Goal: Task Accomplishment & Management: Use online tool/utility

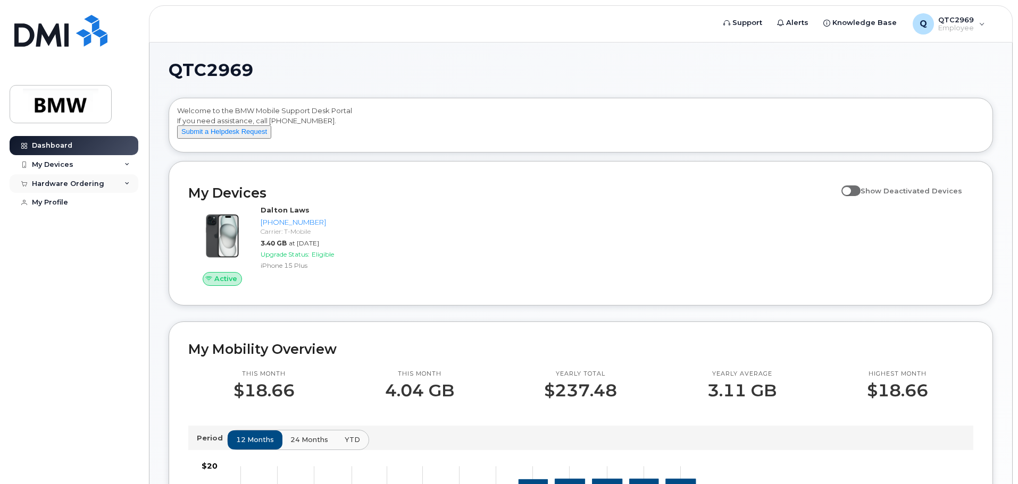
click at [128, 181] on icon at bounding box center [126, 183] width 5 height 5
click at [62, 203] on div "My Orders" at bounding box center [56, 203] width 38 height 10
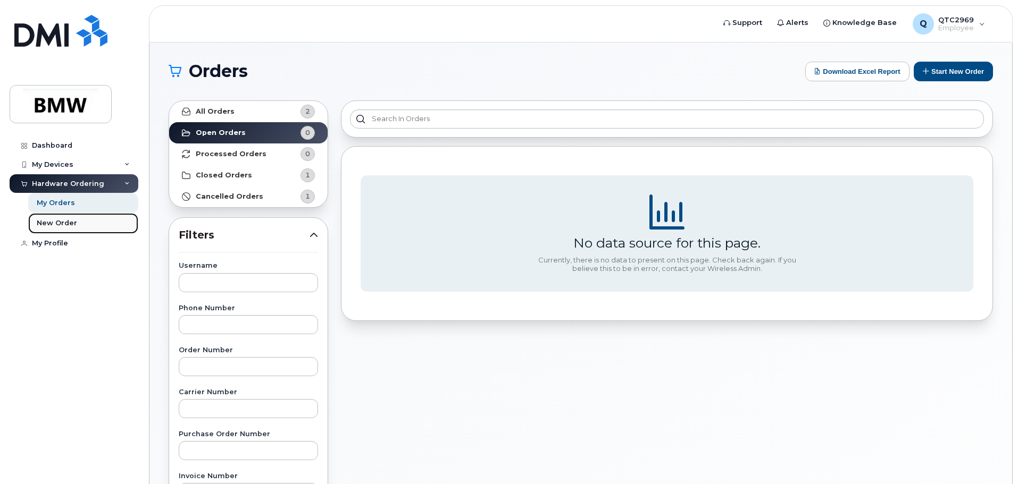
click at [60, 225] on div "New Order" at bounding box center [57, 224] width 40 height 10
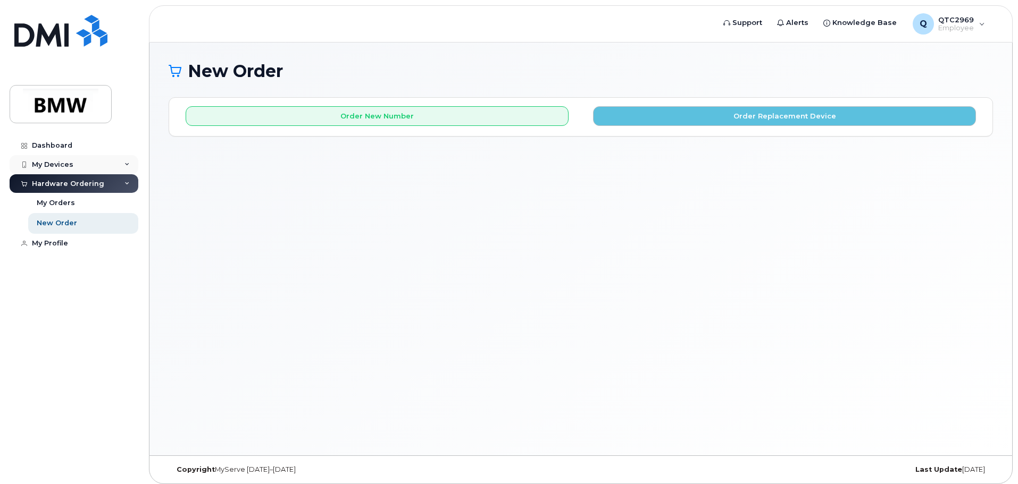
click at [61, 165] on div "My Devices" at bounding box center [52, 165] width 41 height 9
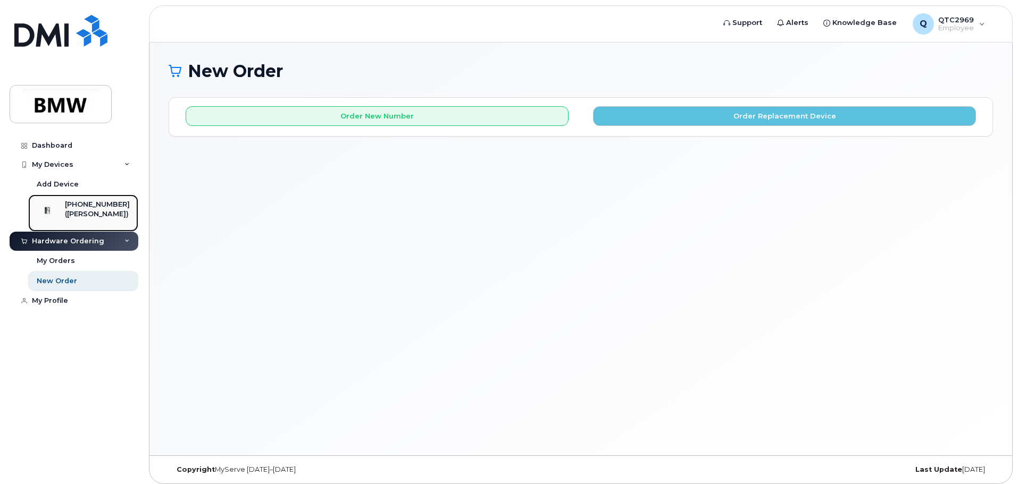
click at [78, 208] on div "[PHONE_NUMBER]" at bounding box center [97, 205] width 65 height 10
